Goal: Task Accomplishment & Management: Manage account settings

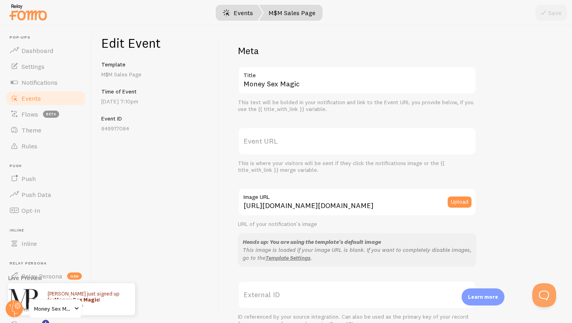
click at [237, 15] on link "Events" at bounding box center [237, 13] width 49 height 16
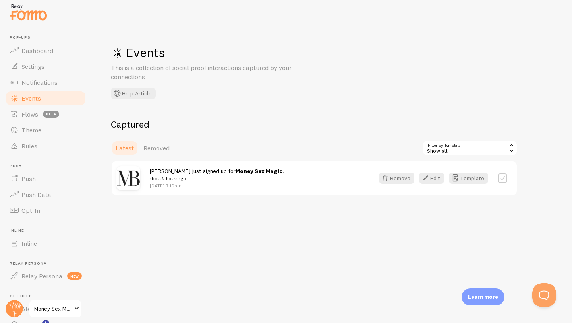
click at [26, 15] on img at bounding box center [28, 12] width 40 height 20
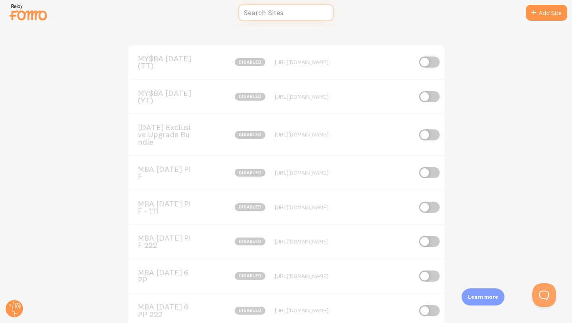
click at [294, 10] on input "text" at bounding box center [285, 12] width 95 height 17
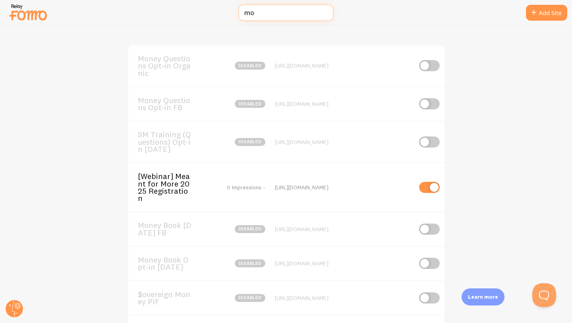
type input "m"
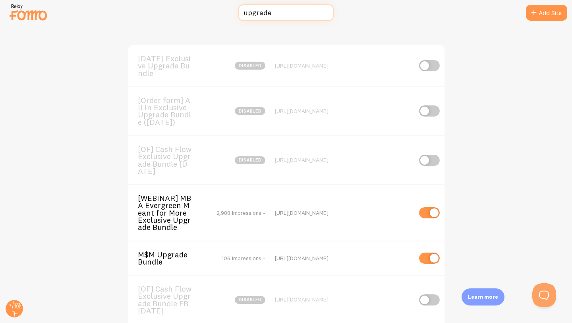
type input "upgrade"
click at [162, 258] on span "M$M Upgrade Bundle" at bounding box center [170, 258] width 64 height 15
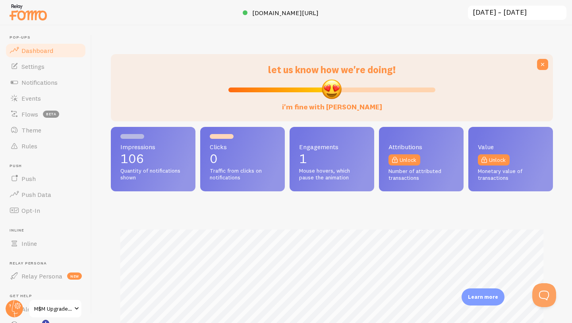
scroll to position [209, 442]
click at [38, 116] on link "Flows beta" at bounding box center [46, 114] width 82 height 16
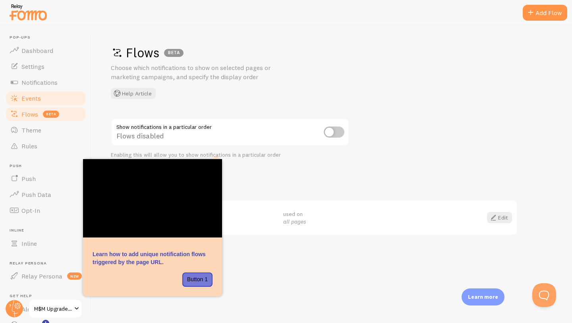
click at [51, 92] on link "Events" at bounding box center [46, 98] width 82 height 16
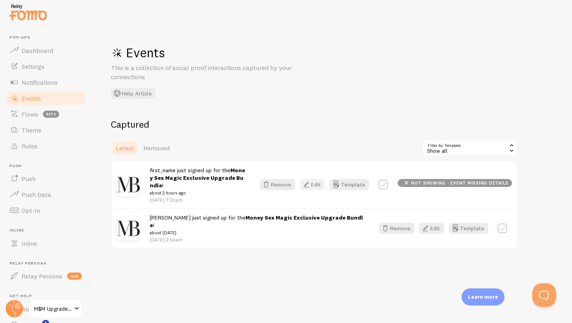
click at [321, 181] on button "Edit" at bounding box center [312, 184] width 25 height 11
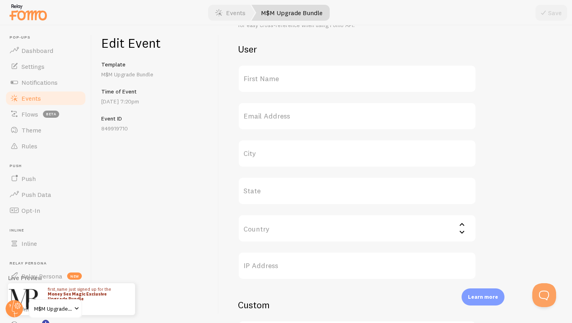
scroll to position [296, 0]
click at [275, 82] on label "First Name" at bounding box center [357, 81] width 238 height 28
click at [275, 82] on input "First Name" at bounding box center [357, 81] width 238 height 28
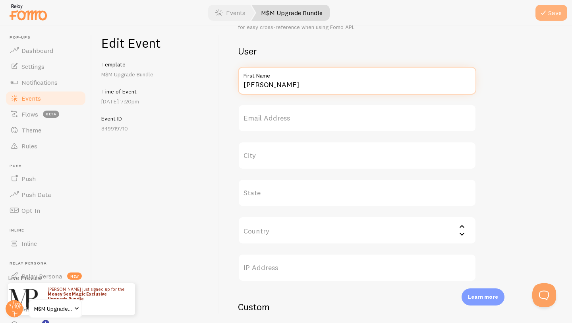
type input "[PERSON_NAME]"
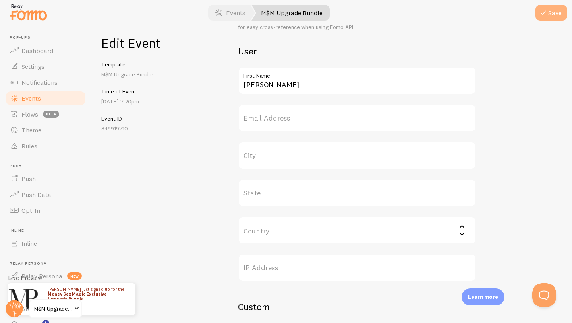
click at [558, 15] on button "Save" at bounding box center [552, 13] width 32 height 16
